Goal: Find specific page/section: Find specific page/section

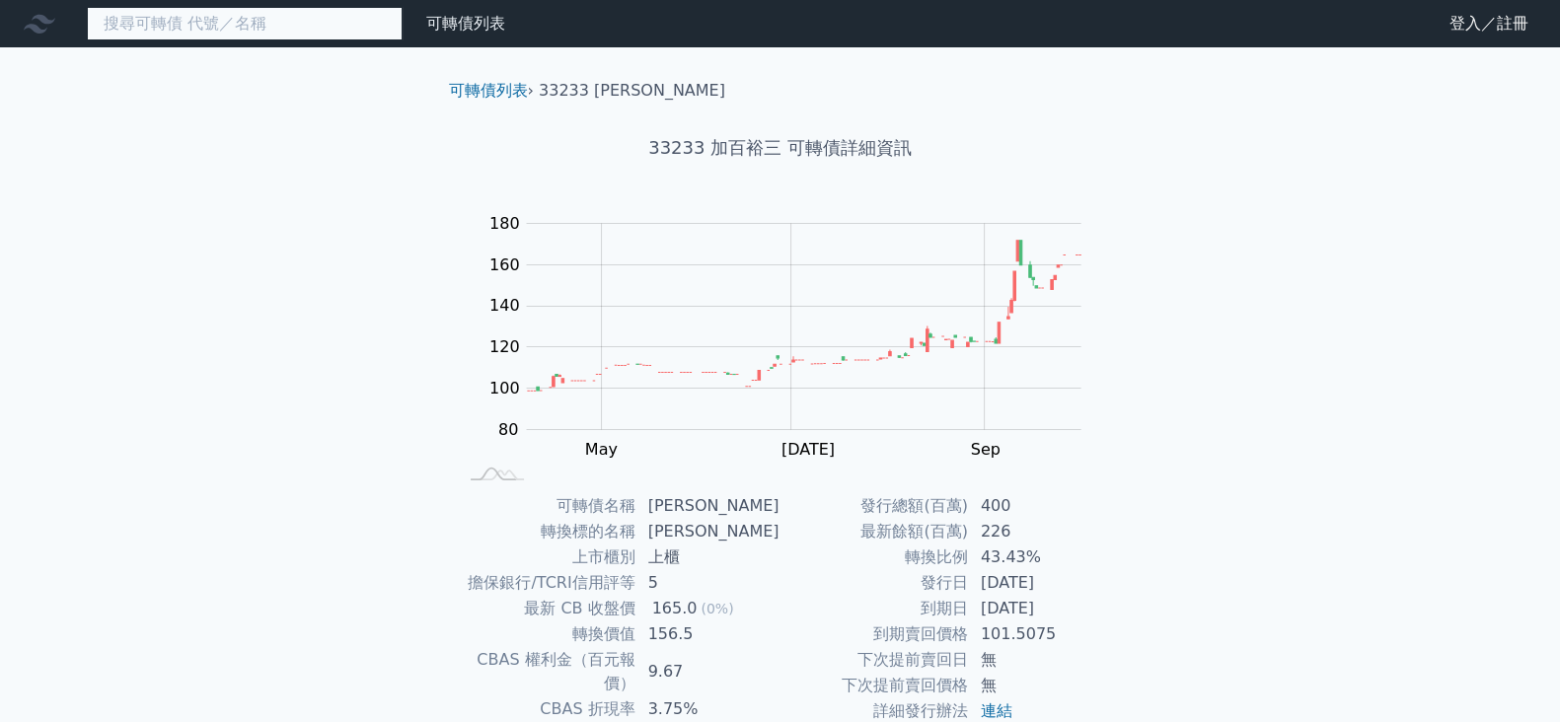
click at [289, 37] on input at bounding box center [245, 24] width 316 height 34
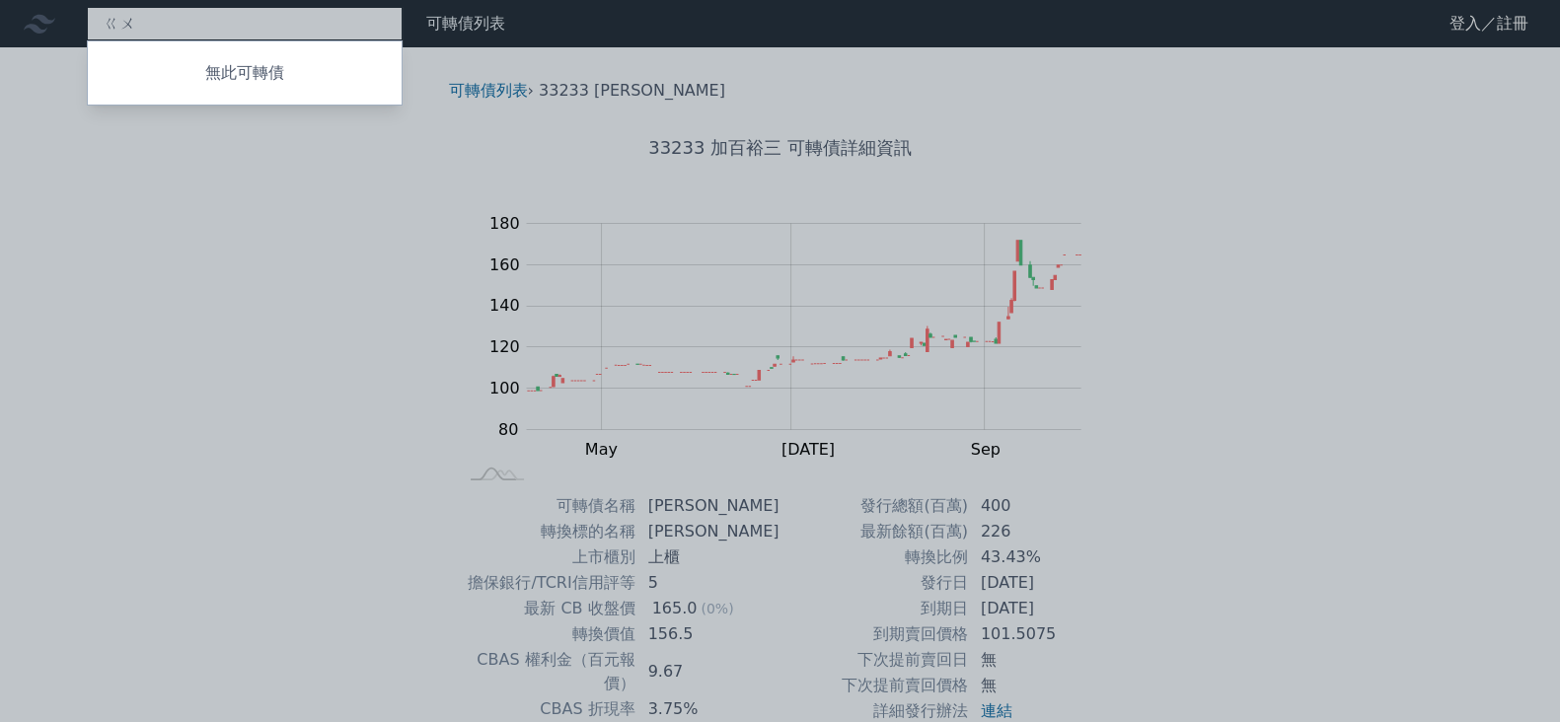
type input "ㄍ"
type input "d"
type input "廣"
type input "鴻"
